Goal: Task Accomplishment & Management: Manage account settings

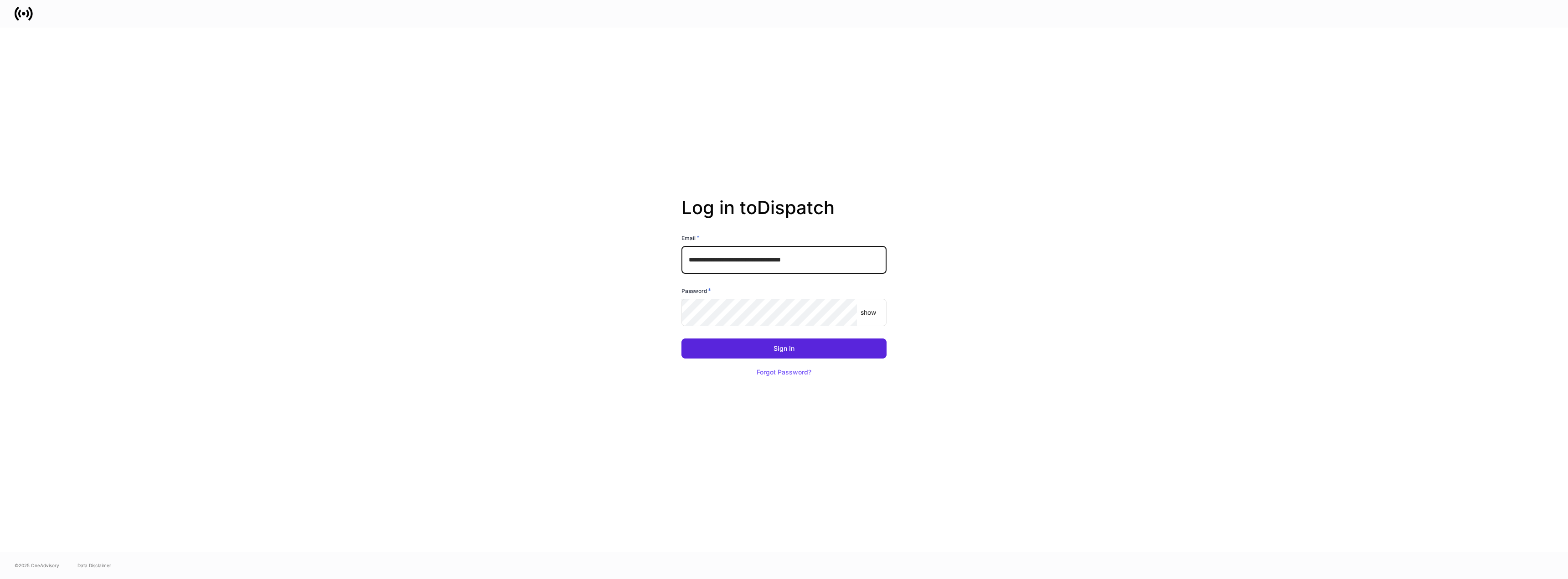
click at [838, 260] on input "**********" at bounding box center [784, 259] width 205 height 27
type input "**********"
click at [820, 355] on button "Sign In" at bounding box center [784, 348] width 205 height 20
